Goal: Entertainment & Leisure: Consume media (video, audio)

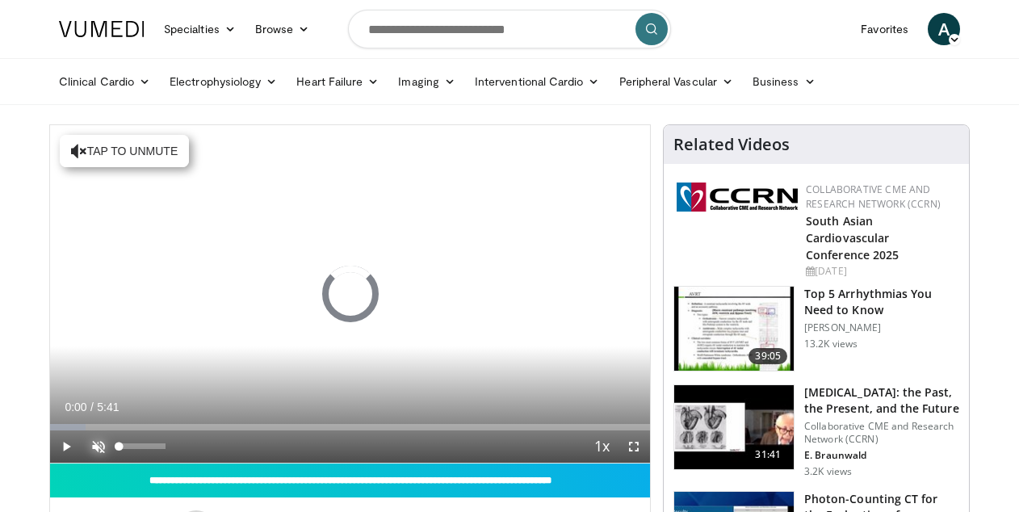
click at [99, 447] on span "Video Player" at bounding box center [98, 446] width 32 height 32
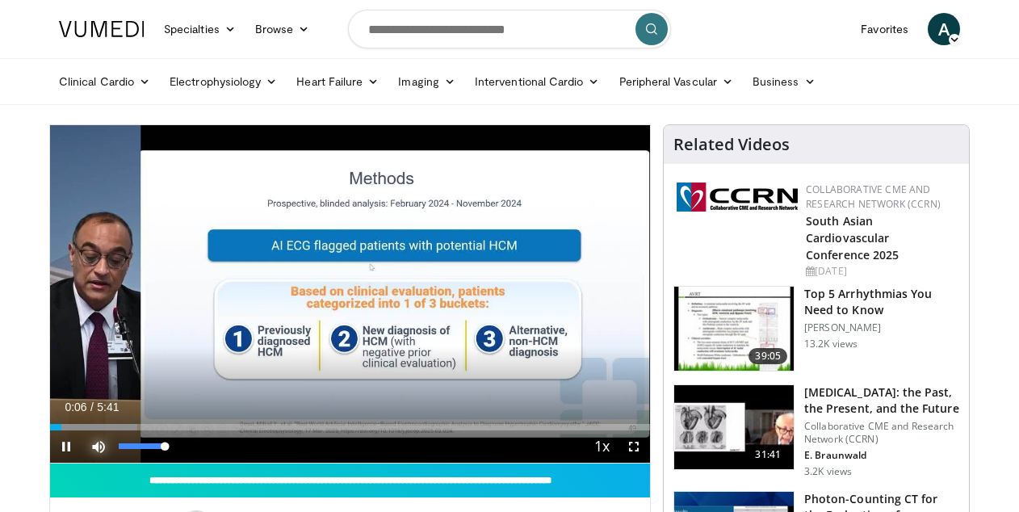
drag, startPoint x: 165, startPoint y: 448, endPoint x: 190, endPoint y: 454, distance: 25.7
click at [190, 454] on div "Mute 100%" at bounding box center [138, 446] width 113 height 32
click at [632, 444] on span "Video Player" at bounding box center [634, 446] width 32 height 32
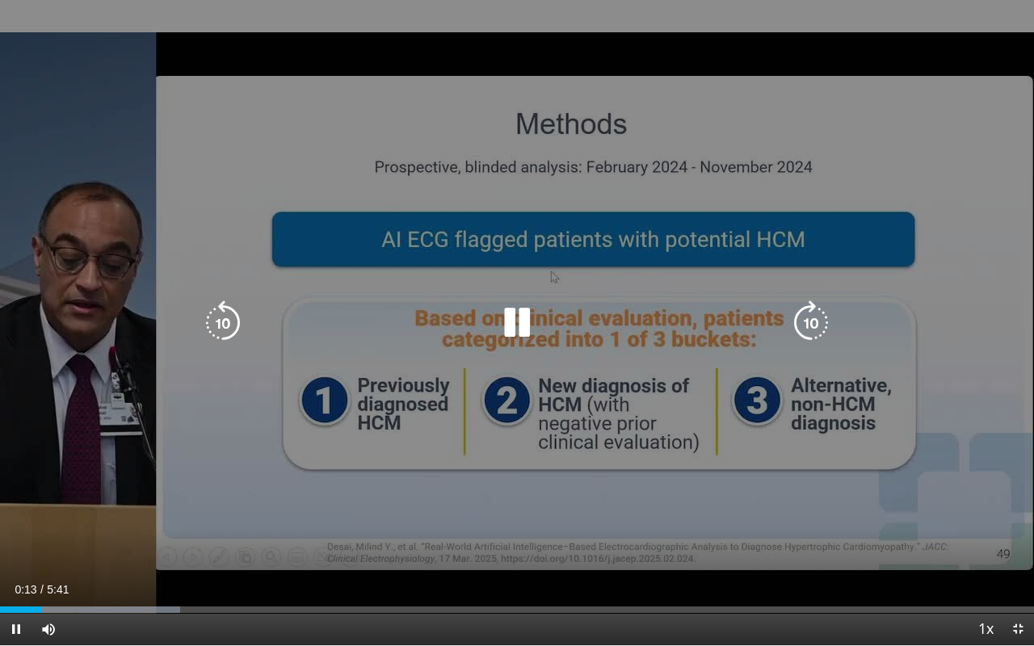
click at [521, 321] on icon "Video Player" at bounding box center [516, 322] width 45 height 45
click at [504, 325] on icon "Video Player" at bounding box center [516, 322] width 45 height 45
